Goal: Transaction & Acquisition: Book appointment/travel/reservation

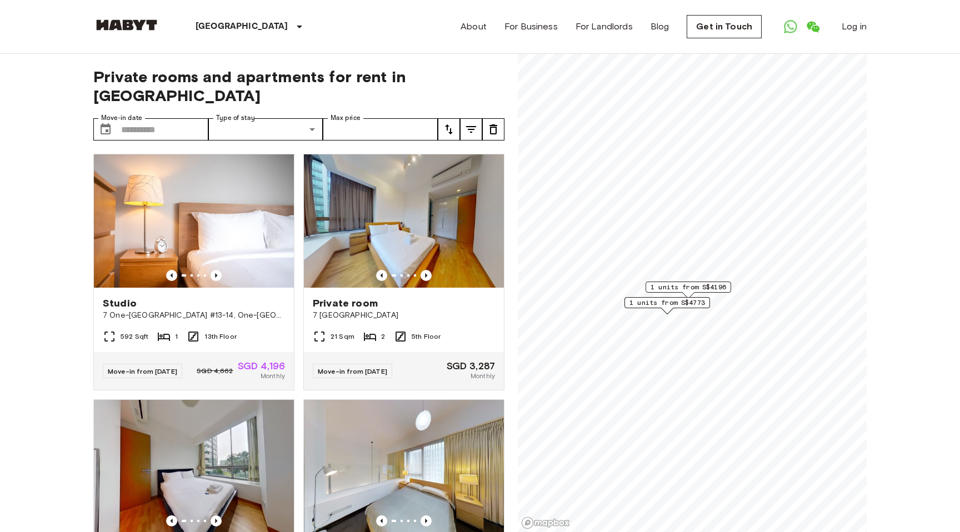
click at [689, 288] on span "1 units from S$4196" at bounding box center [689, 287] width 76 height 10
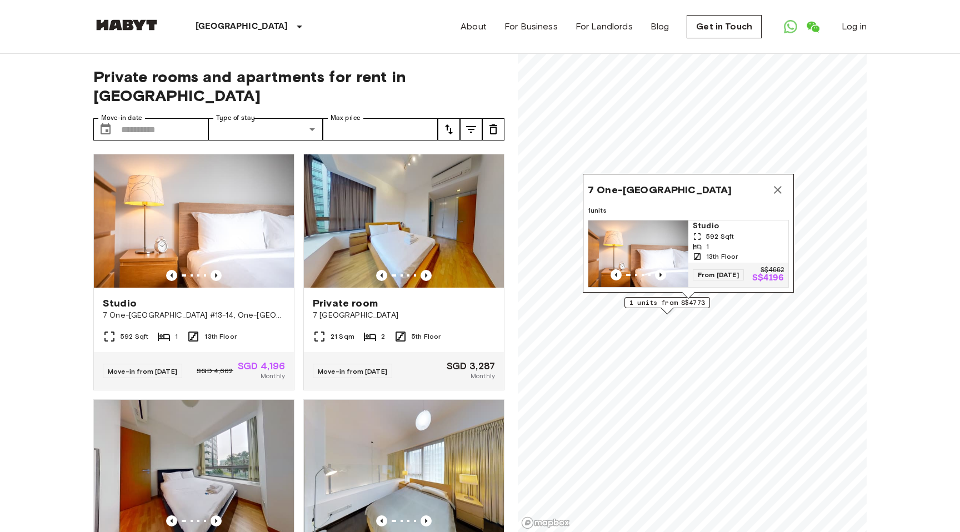
click at [663, 251] on img "Map marker" at bounding box center [638, 254] width 100 height 67
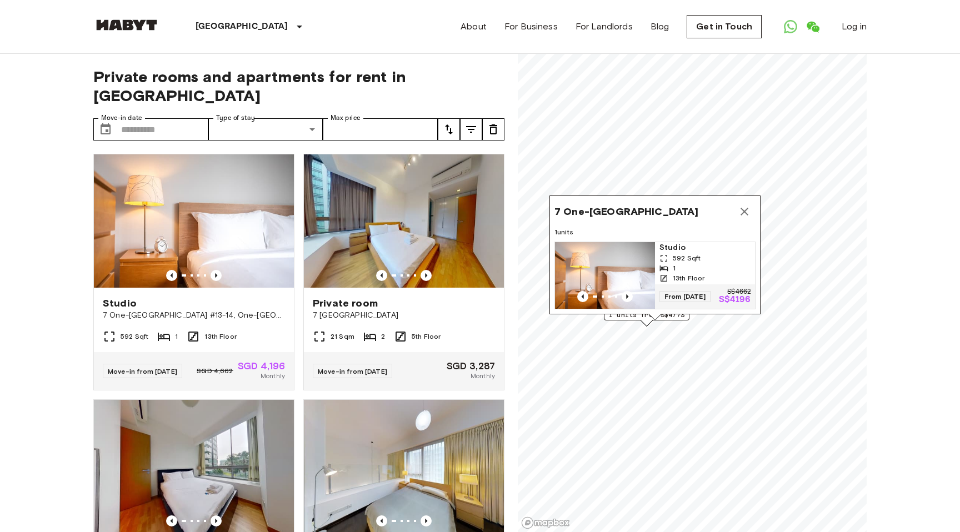
click at [743, 213] on icon "Map marker" at bounding box center [745, 212] width 8 height 8
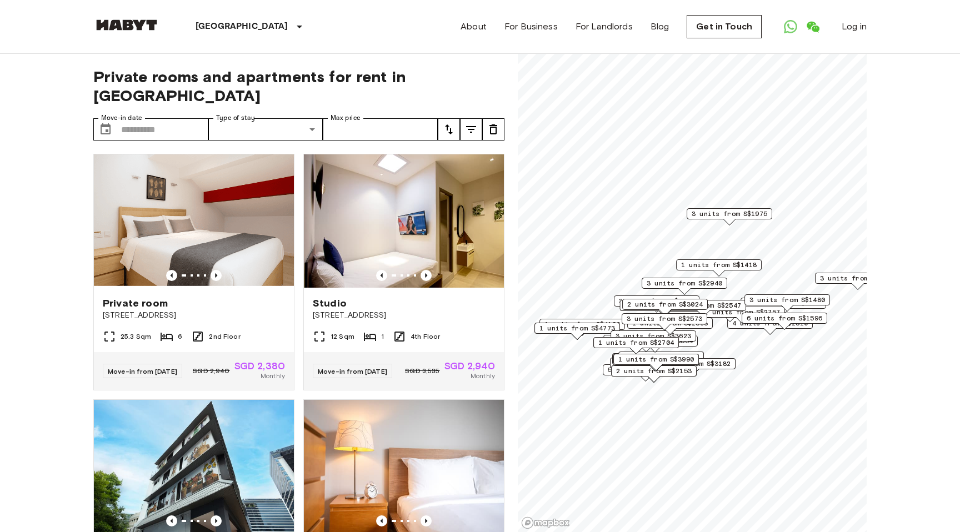
click at [736, 212] on span "3 units from S$1975" at bounding box center [730, 214] width 76 height 10
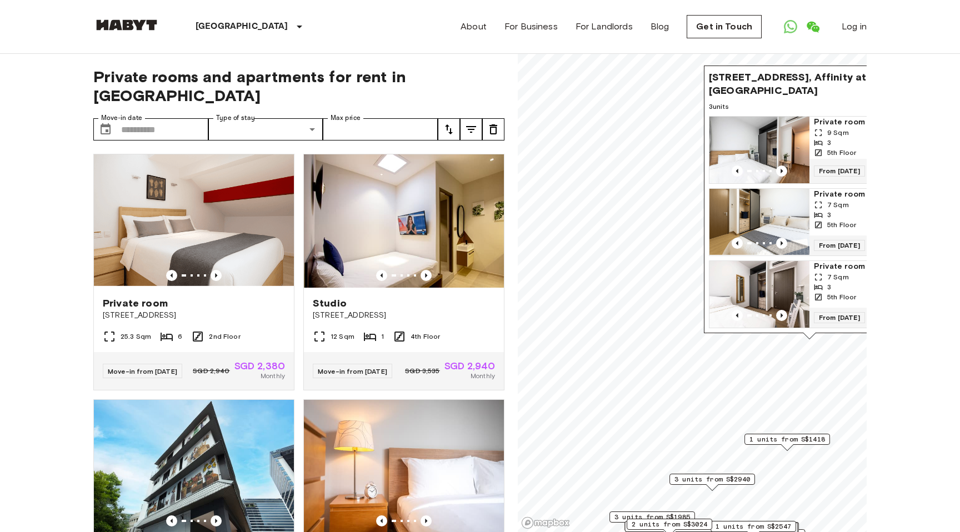
drag, startPoint x: 819, startPoint y: 83, endPoint x: 739, endPoint y: 83, distance: 80.0
click at [739, 83] on span "24 Serangoon North Avenue 1 #05-42, Affinity at Serangoon Singapore 554339" at bounding box center [798, 84] width 179 height 27
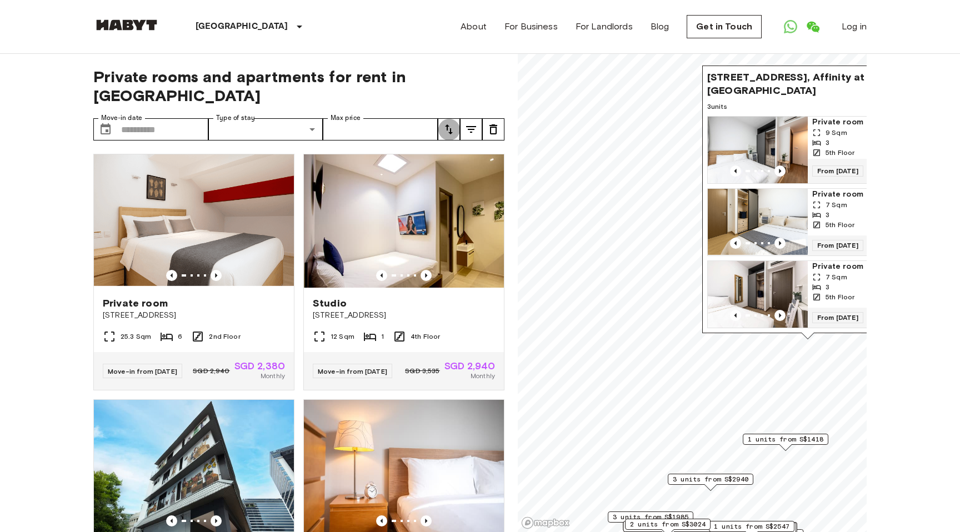
click at [449, 123] on icon "tune" at bounding box center [448, 129] width 13 height 13
click at [449, 111] on div at bounding box center [480, 266] width 960 height 532
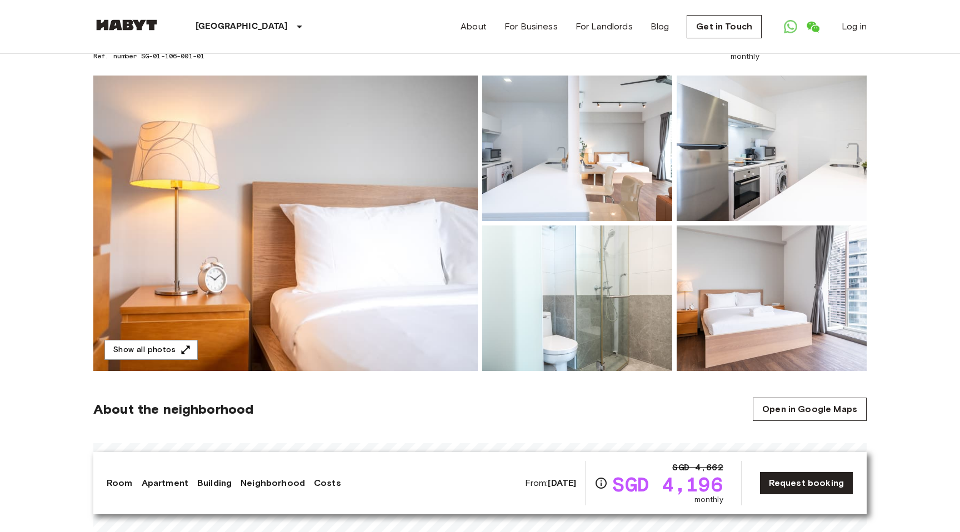
scroll to position [37, 0]
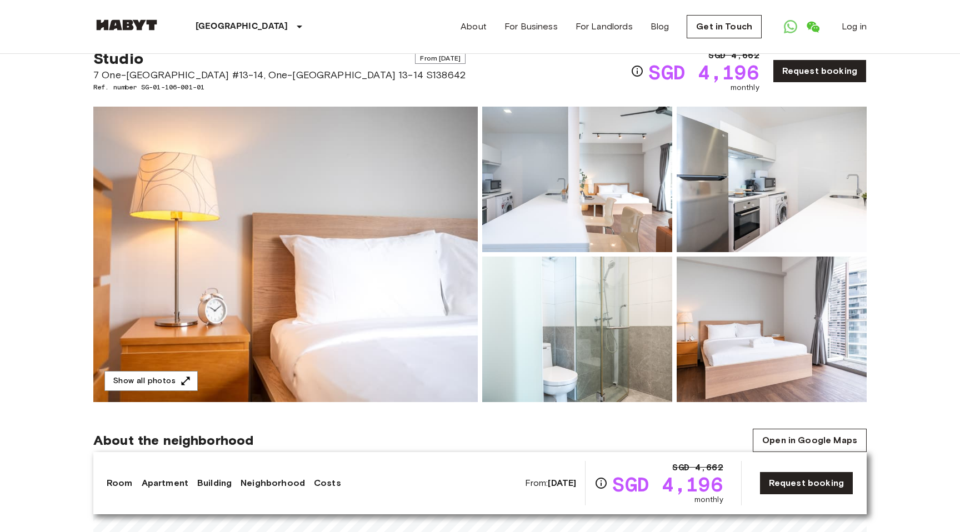
click at [544, 173] on img at bounding box center [577, 180] width 190 height 146
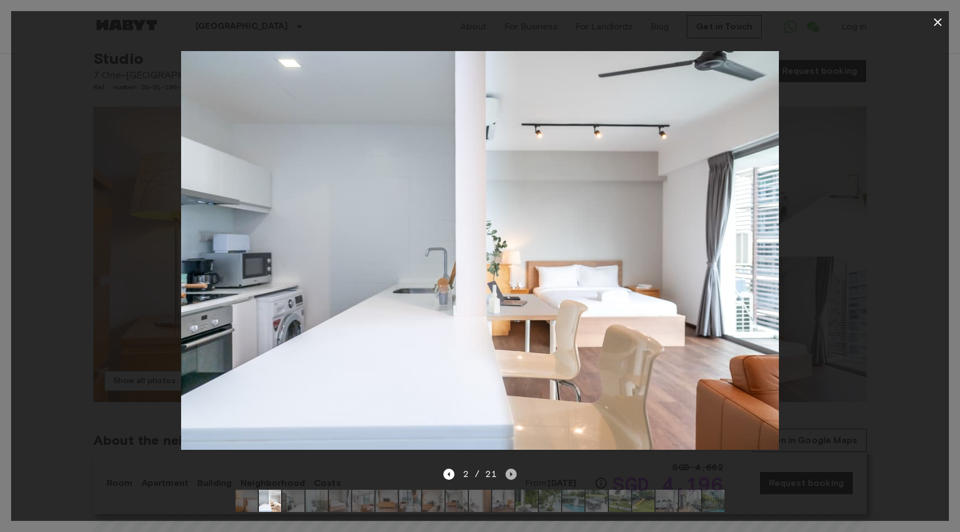
click at [511, 472] on icon "Next image" at bounding box center [511, 474] width 11 height 11
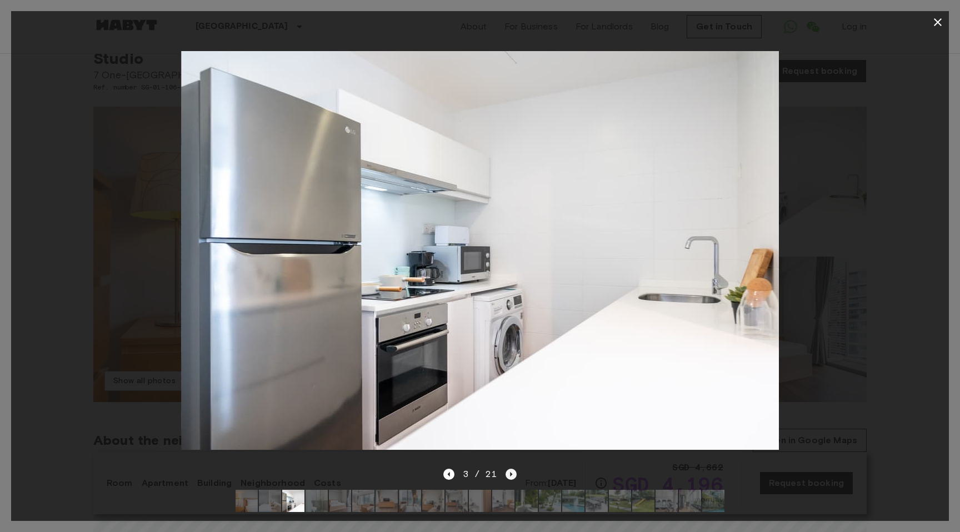
click at [511, 472] on icon "Next image" at bounding box center [511, 474] width 11 height 11
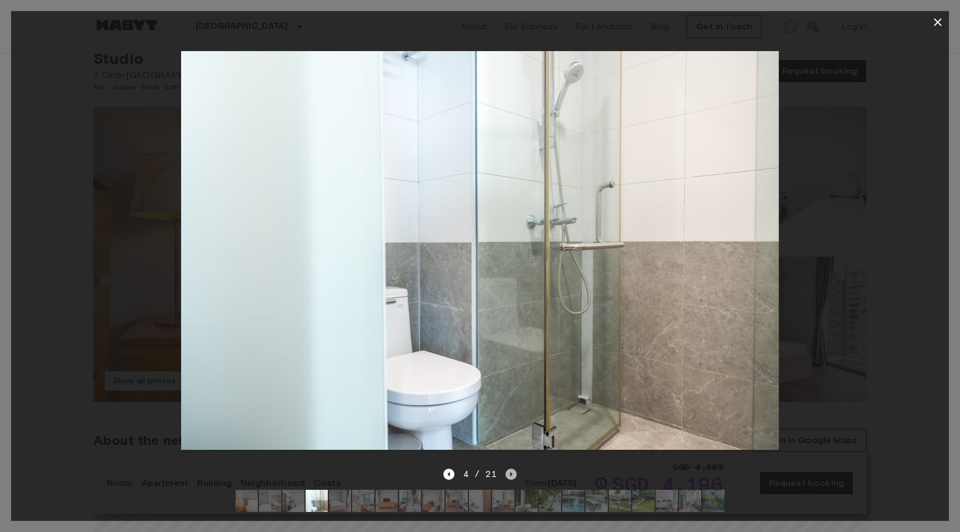
click at [511, 472] on icon "Next image" at bounding box center [511, 474] width 11 height 11
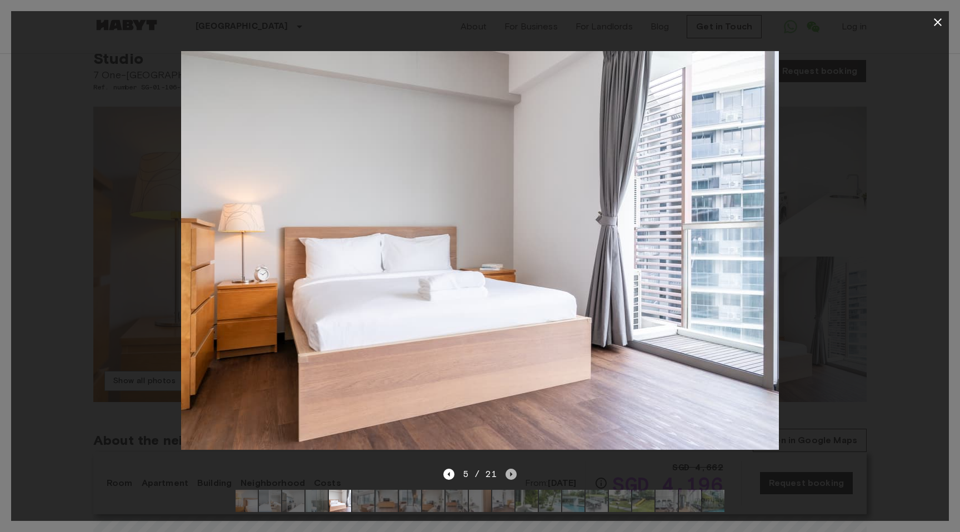
click at [511, 472] on icon "Next image" at bounding box center [511, 474] width 11 height 11
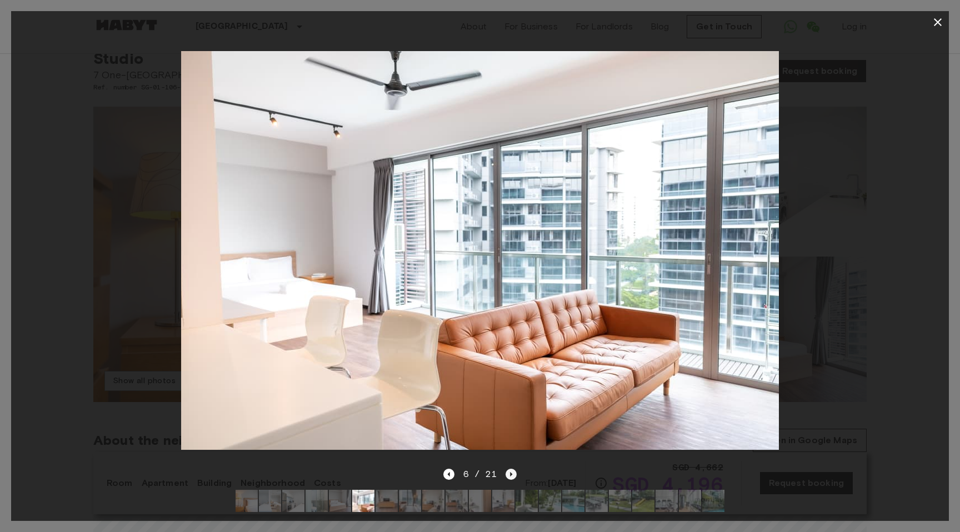
click at [511, 472] on icon "Next image" at bounding box center [511, 474] width 11 height 11
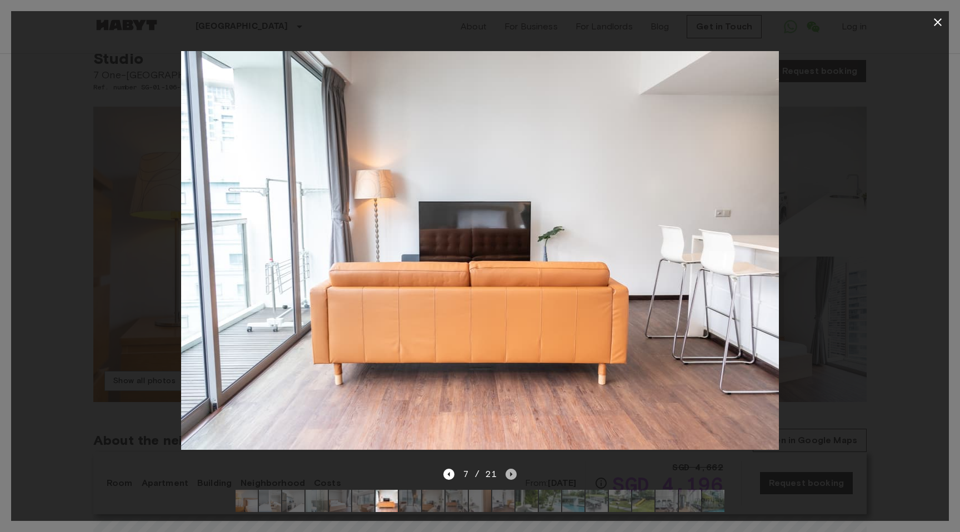
click at [511, 472] on icon "Next image" at bounding box center [511, 474] width 11 height 11
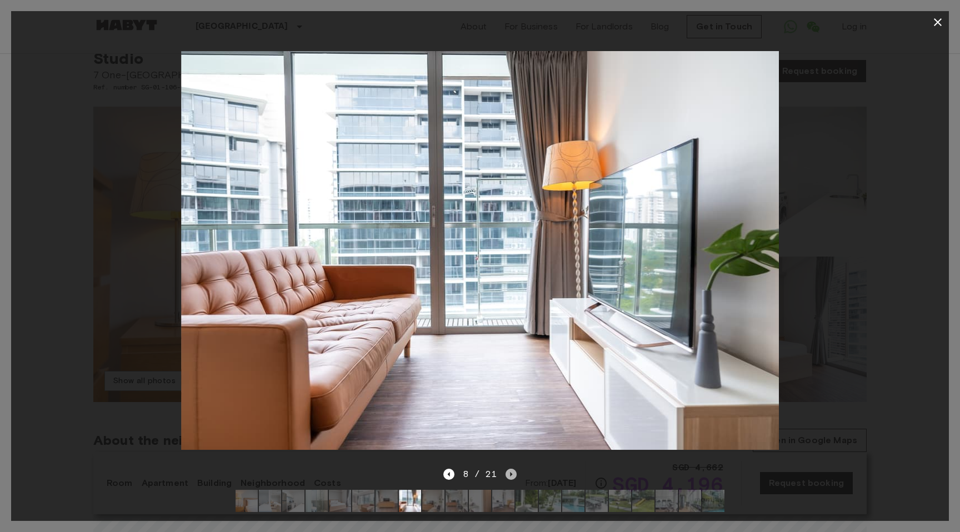
click at [511, 472] on icon "Next image" at bounding box center [511, 474] width 11 height 11
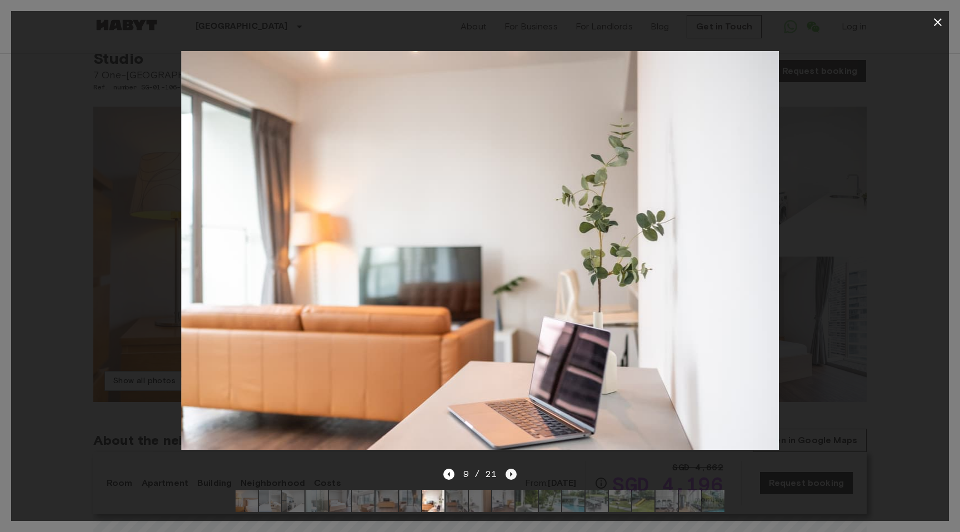
click at [511, 472] on icon "Next image" at bounding box center [511, 474] width 11 height 11
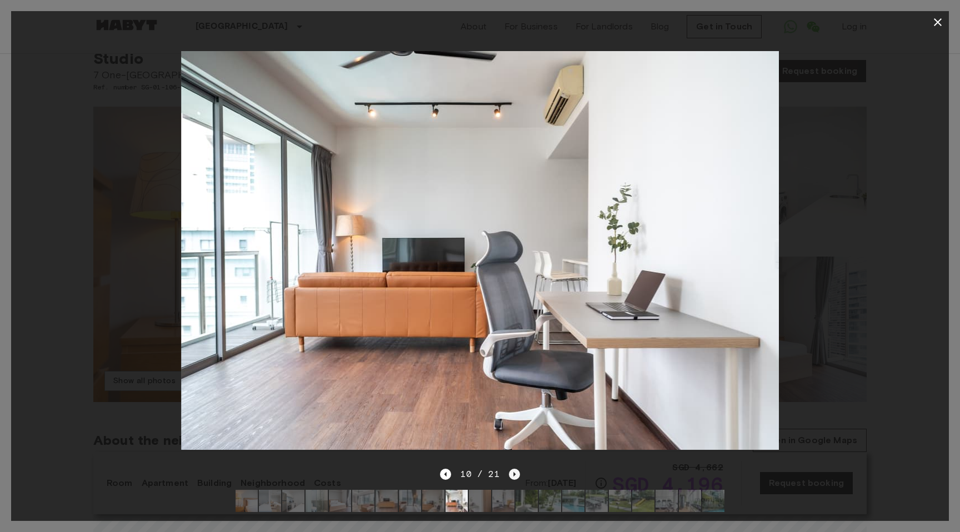
click at [511, 472] on icon "Next image" at bounding box center [514, 474] width 11 height 11
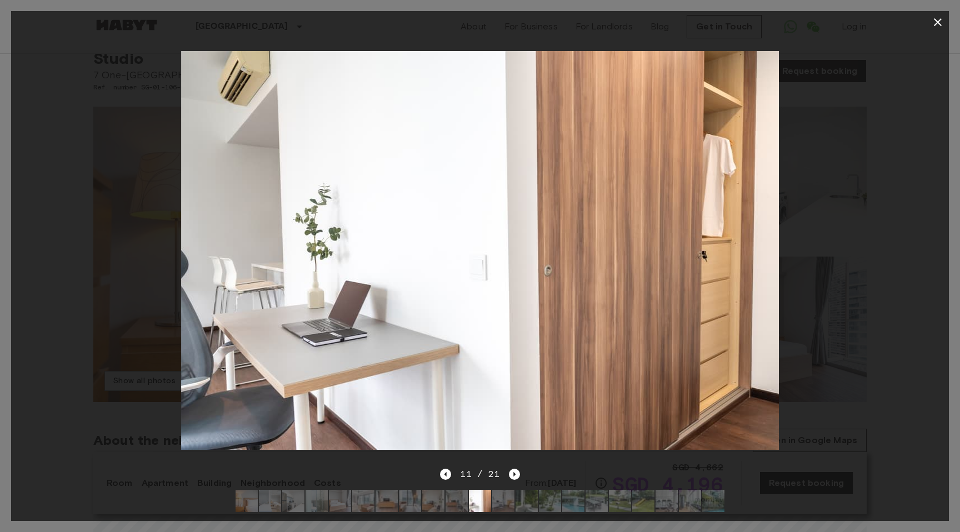
click at [935, 25] on icon "button" at bounding box center [938, 22] width 8 height 8
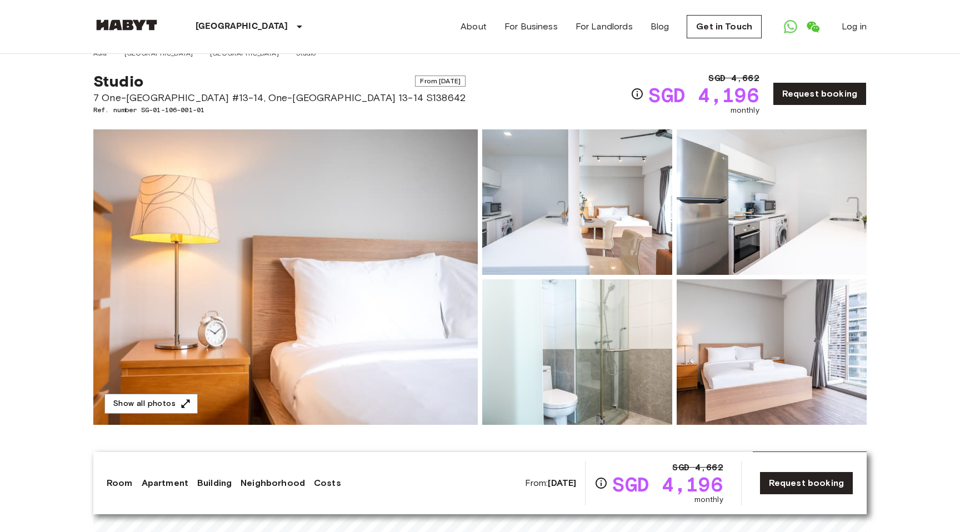
scroll to position [0, 0]
